Goal: Information Seeking & Learning: Learn about a topic

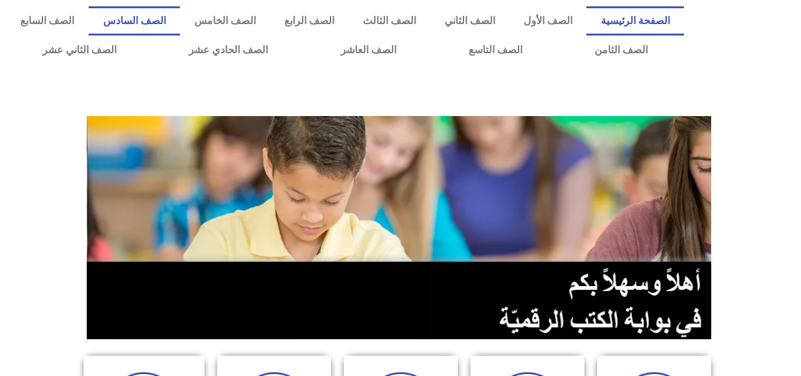
click at [180, 24] on link "الصف السادس" at bounding box center [134, 20] width 91 height 29
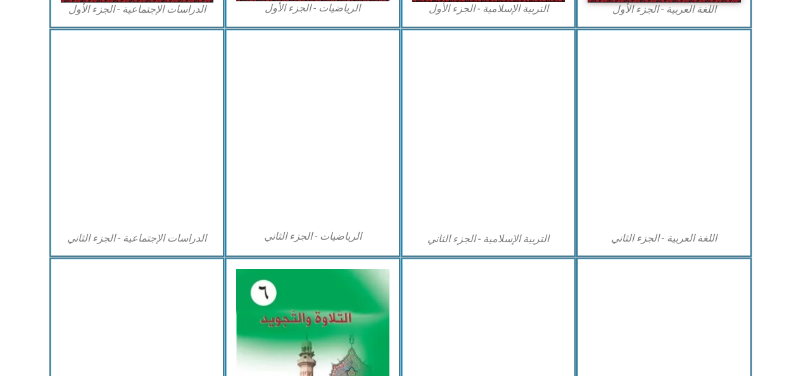
scroll to position [601, 0]
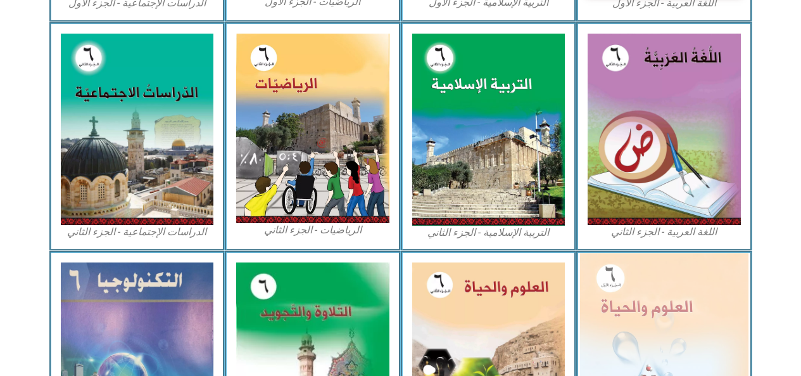
click at [642, 315] on img at bounding box center [664, 355] width 169 height 205
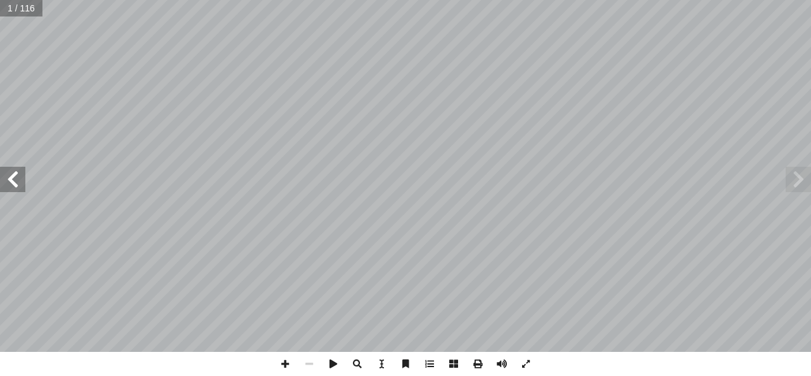
click at [13, 184] on span at bounding box center [12, 179] width 25 height 25
click at [11, 182] on span at bounding box center [12, 179] width 25 height 25
click at [16, 181] on span at bounding box center [12, 179] width 25 height 25
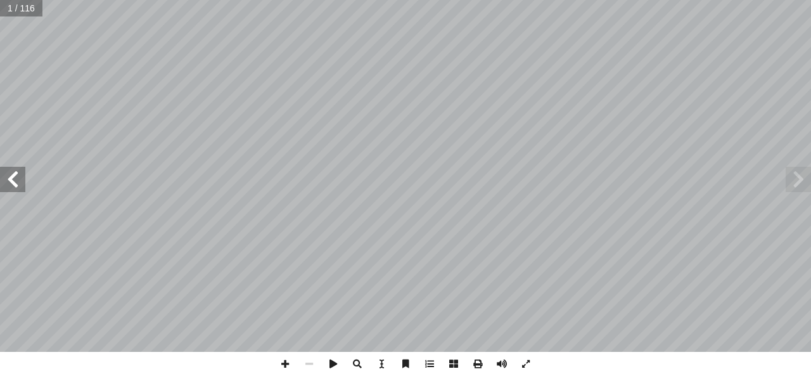
click at [16, 181] on span at bounding box center [12, 179] width 25 height 25
click at [15, 178] on span at bounding box center [12, 179] width 25 height 25
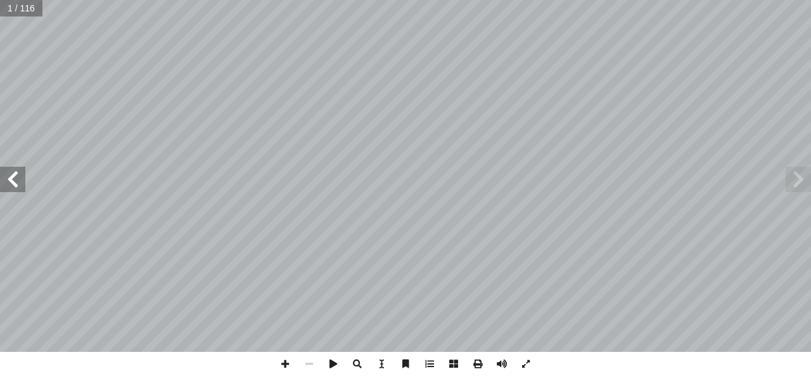
click at [16, 177] on span at bounding box center [12, 179] width 25 height 25
click at [18, 179] on span at bounding box center [12, 179] width 25 height 25
click at [22, 174] on span at bounding box center [12, 179] width 25 height 25
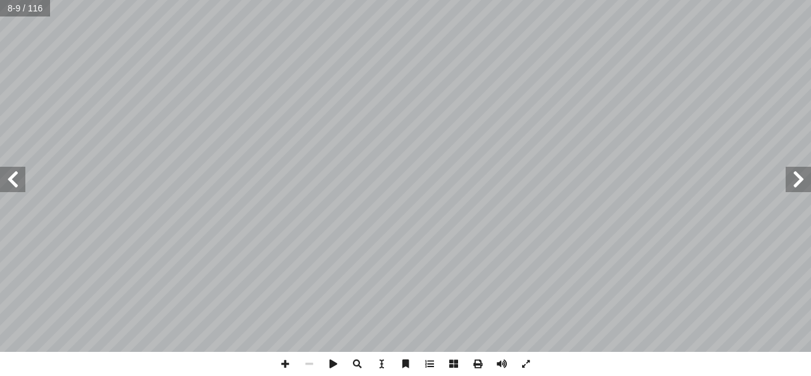
click at [23, 177] on span at bounding box center [12, 179] width 25 height 25
click at [18, 177] on span at bounding box center [12, 179] width 25 height 25
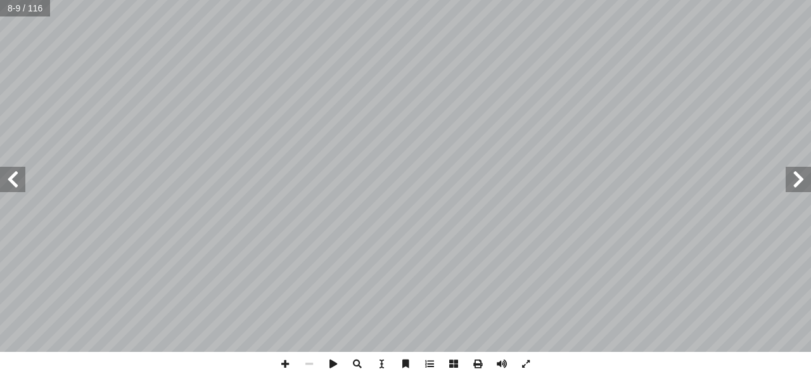
click at [18, 177] on span at bounding box center [12, 179] width 25 height 25
click at [14, 177] on span at bounding box center [12, 179] width 25 height 25
click at [16, 174] on span at bounding box center [12, 179] width 25 height 25
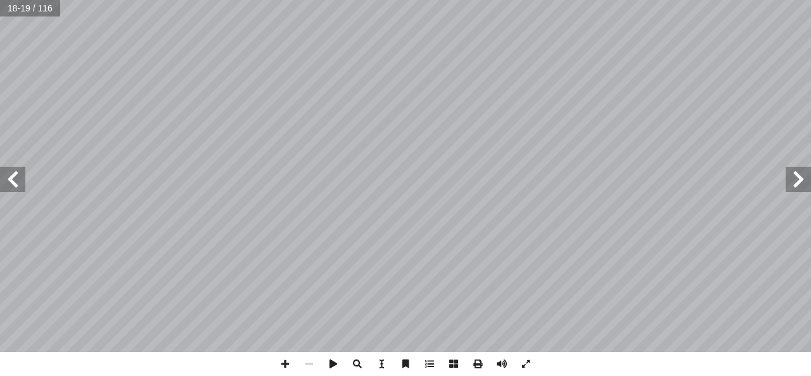
click at [19, 174] on span at bounding box center [12, 179] width 25 height 25
click at [13, 174] on span at bounding box center [12, 179] width 25 height 25
click at [9, 177] on span at bounding box center [12, 179] width 25 height 25
click at [15, 181] on span at bounding box center [12, 179] width 25 height 25
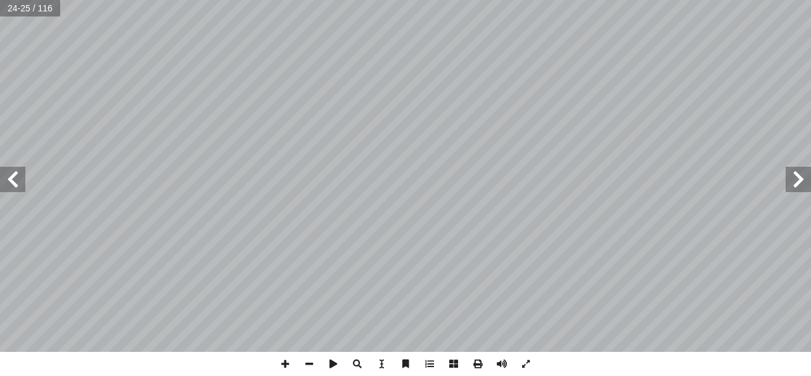
click at [17, 177] on span at bounding box center [12, 179] width 25 height 25
